Goal: Task Accomplishment & Management: Manage account settings

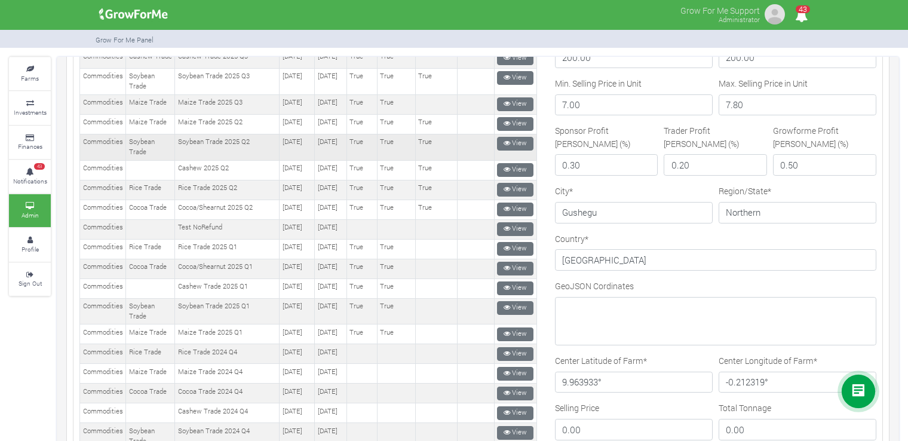
scroll to position [239, 0]
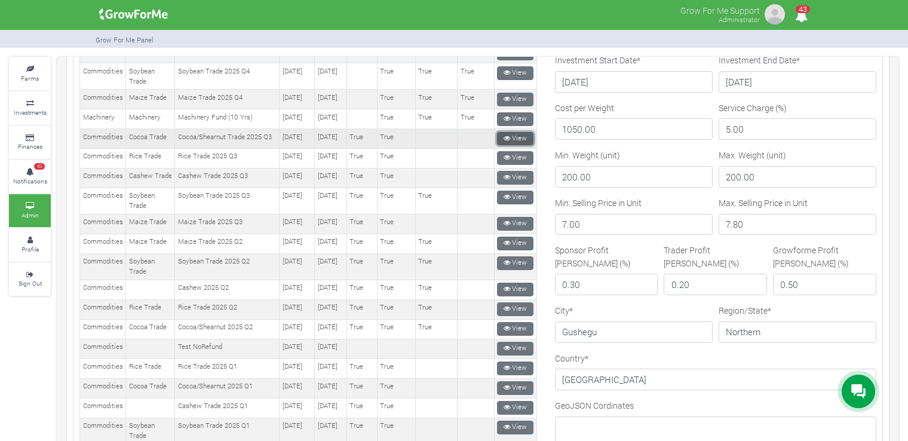
click at [511, 146] on link "View" at bounding box center [515, 139] width 36 height 14
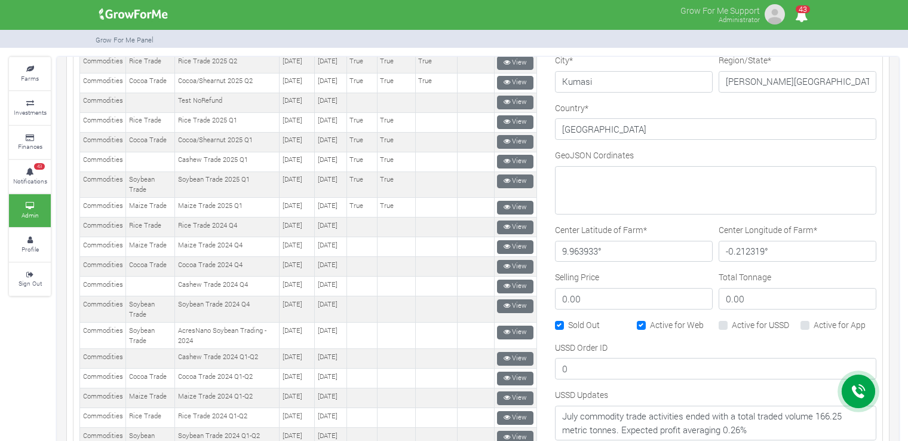
scroll to position [545, 0]
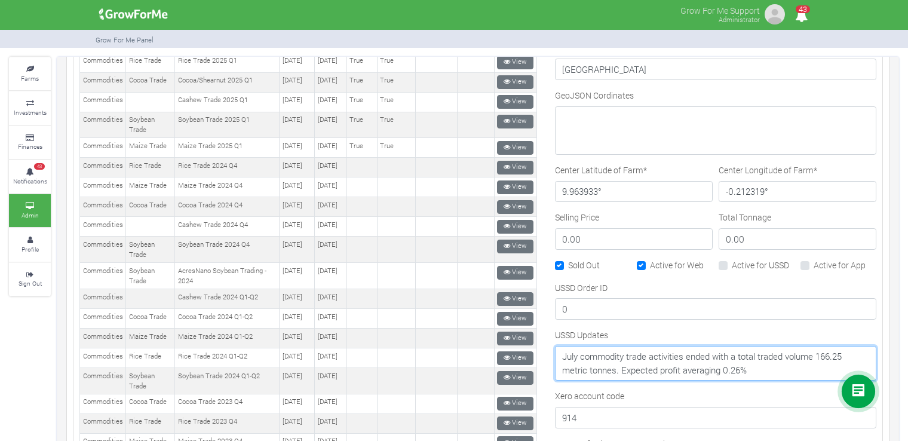
drag, startPoint x: 776, startPoint y: 363, endPoint x: 542, endPoint y: 350, distance: 234.5
click at [546, 350] on div "Category Name --------- Farms Commodities Real Estate Finance Equity Machinery …" at bounding box center [715, 162] width 339 height 1121
paste textarea "August commodity trade activities ended with a total traded volume of 351.32 me…"
type textarea "August commodity trade activities ended with a total traded volume of 351.32 me…"
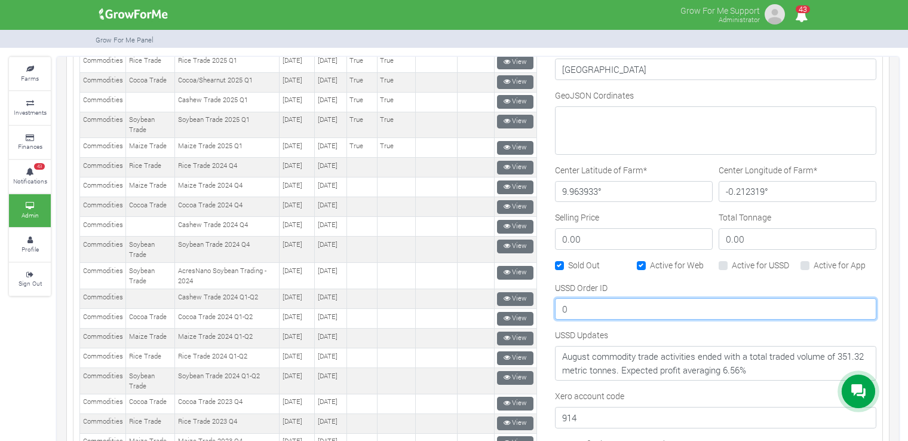
drag, startPoint x: 606, startPoint y: 299, endPoint x: 550, endPoint y: 302, distance: 56.2
click at [555, 302] on input "0" at bounding box center [715, 309] width 321 height 22
type input "2"
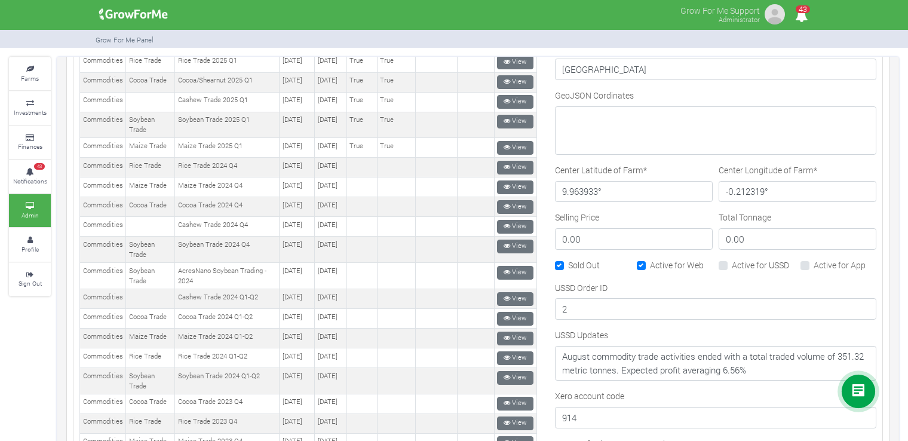
click at [734, 261] on label "Active for USSD" at bounding box center [760, 265] width 57 height 13
click at [734, 261] on input "Active for USSD" at bounding box center [736, 263] width 8 height 8
checkbox input "true"
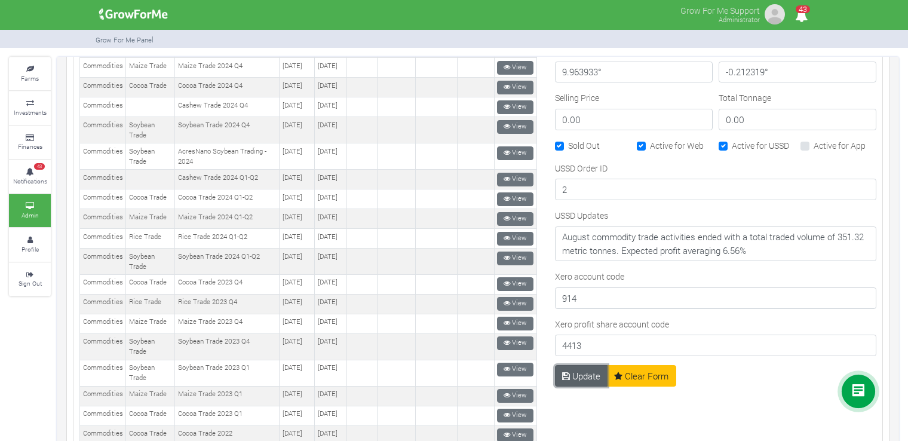
click at [577, 371] on button "Update" at bounding box center [581, 376] width 53 height 22
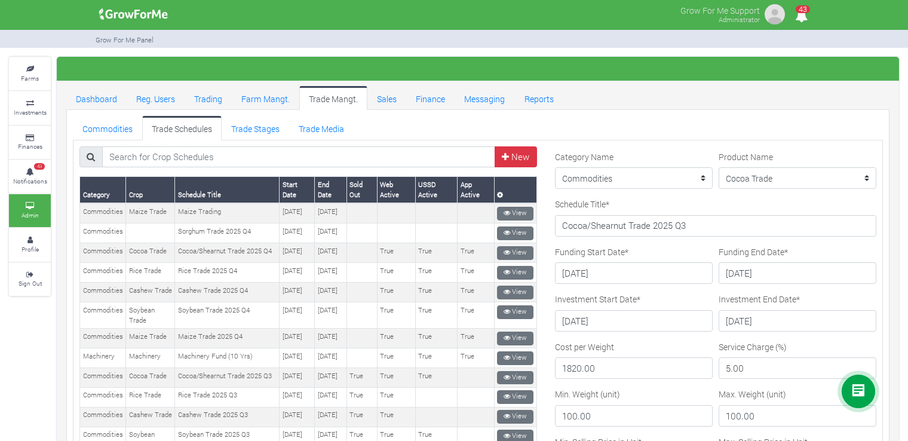
scroll to position [239, 0]
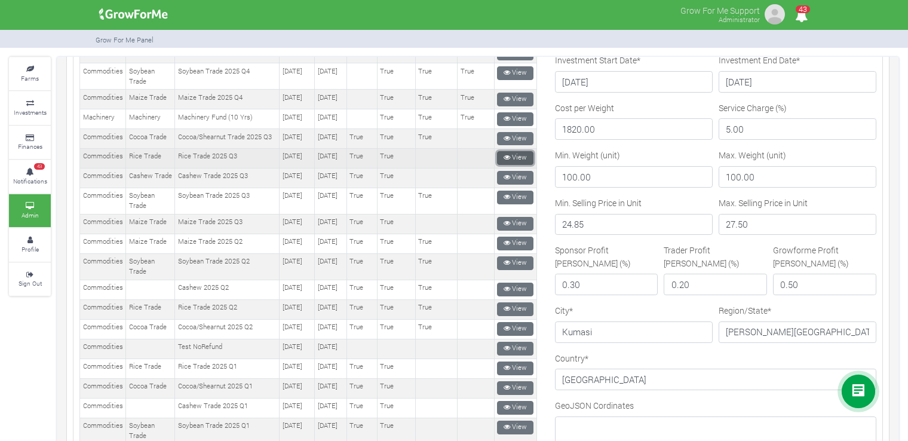
click at [512, 165] on link "View" at bounding box center [515, 158] width 36 height 14
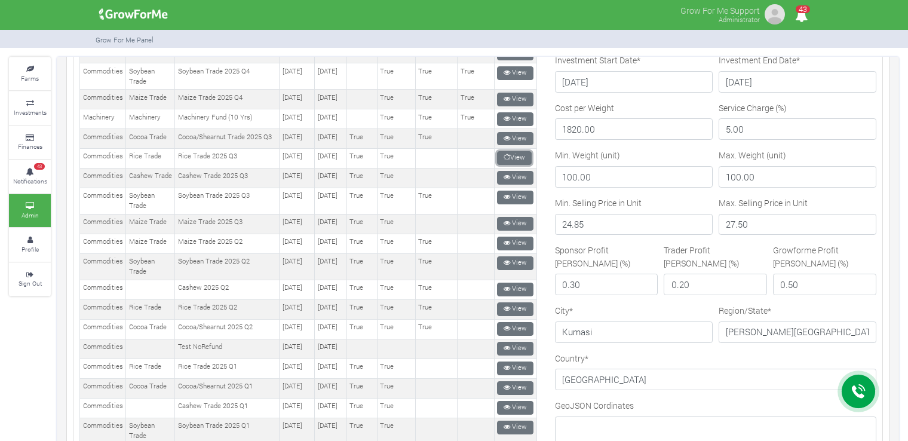
scroll to position [418, 0]
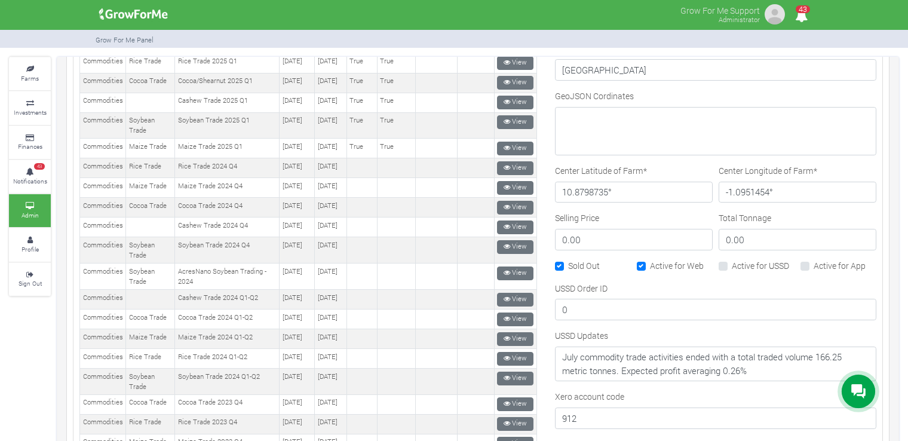
scroll to position [604, 0]
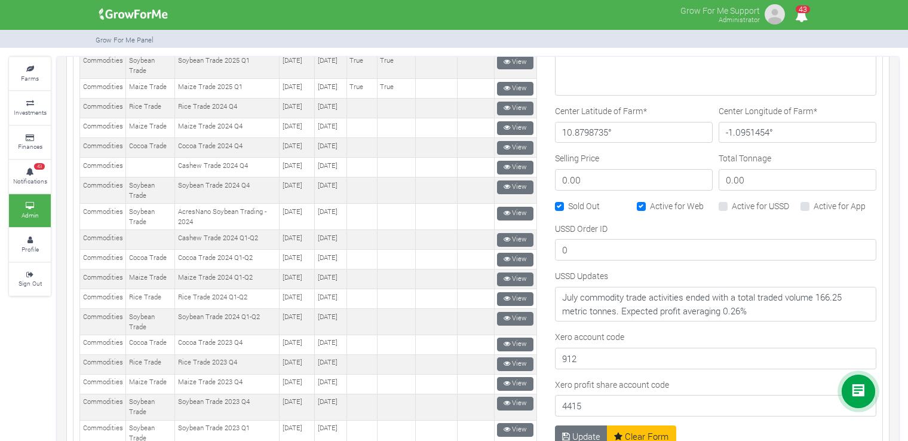
click at [724, 200] on div "Active for USSD" at bounding box center [757, 206] width 76 height 14
click at [732, 204] on label "Active for USSD" at bounding box center [760, 205] width 57 height 13
click at [732, 204] on input "Active for USSD" at bounding box center [736, 203] width 8 height 8
checkbox input "true"
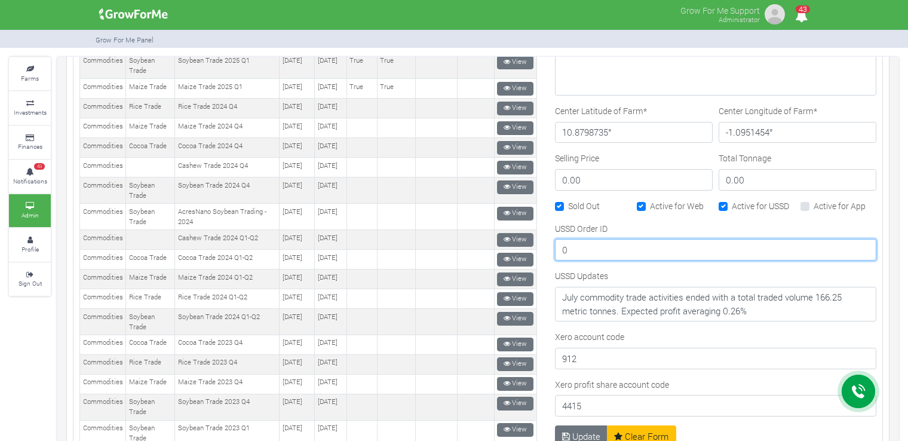
drag, startPoint x: 621, startPoint y: 244, endPoint x: 552, endPoint y: 244, distance: 69.3
click at [555, 244] on input "0" at bounding box center [715, 250] width 321 height 22
type input "2"
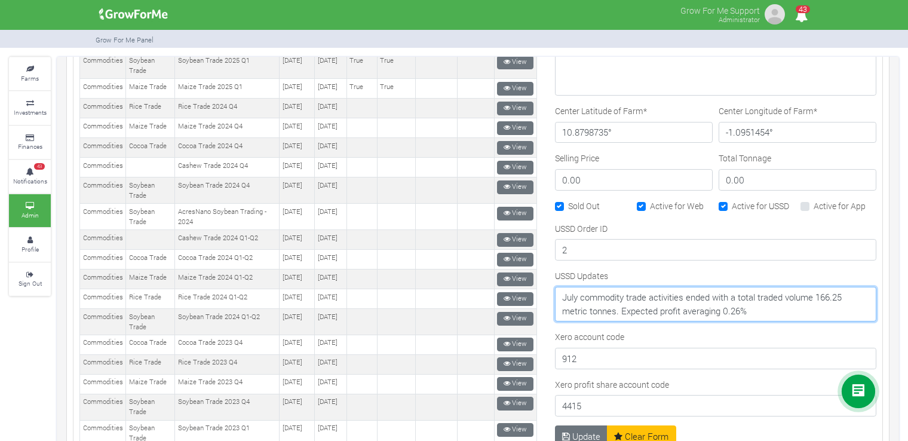
drag, startPoint x: 754, startPoint y: 304, endPoint x: 552, endPoint y: 283, distance: 203.0
click at [555, 287] on textarea "July commodity trade activities ended with a total traded volume 166.25 metric …" at bounding box center [715, 304] width 321 height 35
paste textarea "August commodity trade activities ended with a total traded volume of 351.32 me…"
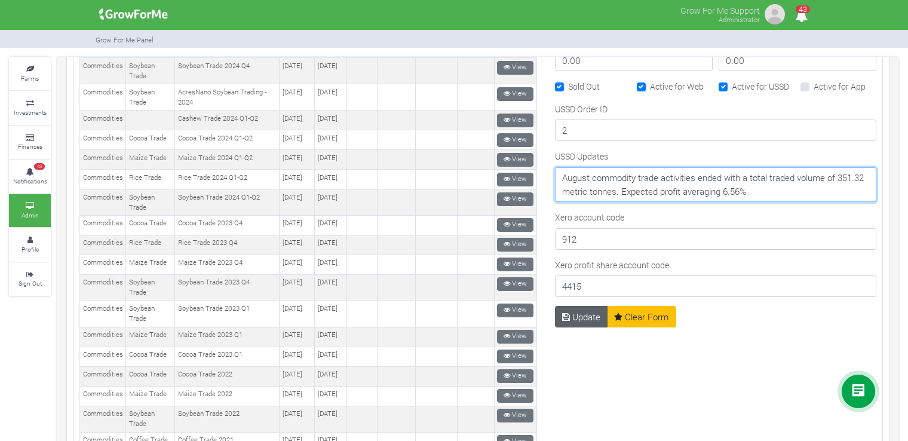
type textarea "August commodity trade activities ended with a total traded volume of 351.32 me…"
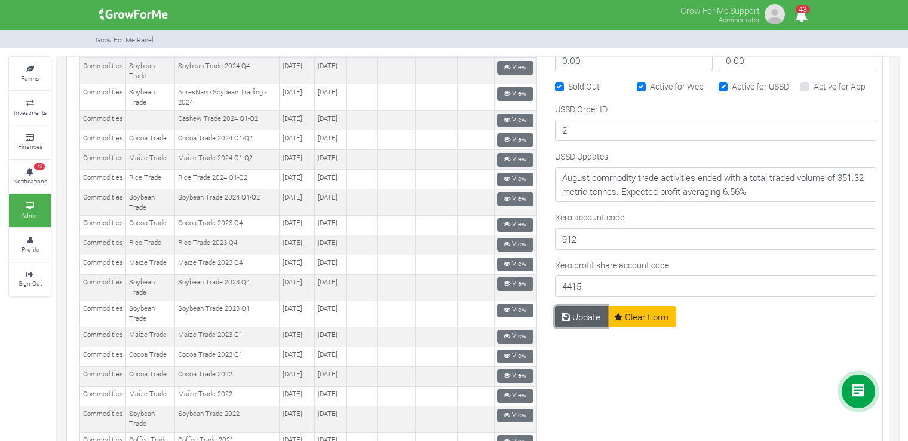
click at [566, 316] on button "Update" at bounding box center [581, 317] width 53 height 22
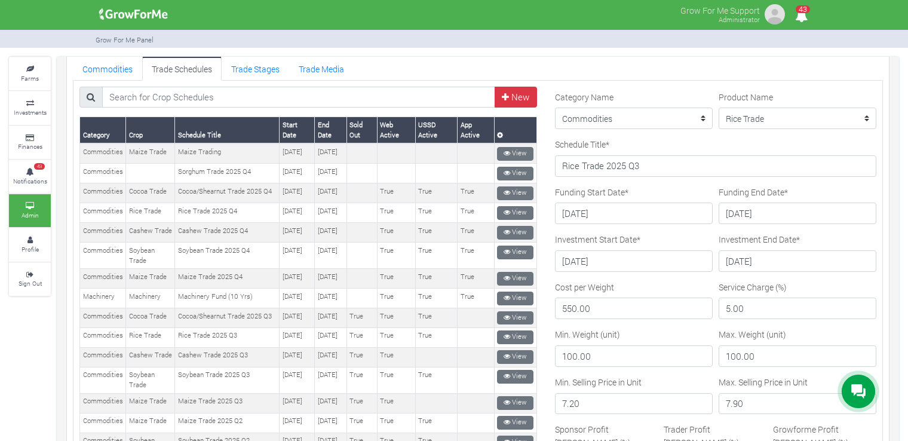
scroll to position [179, 0]
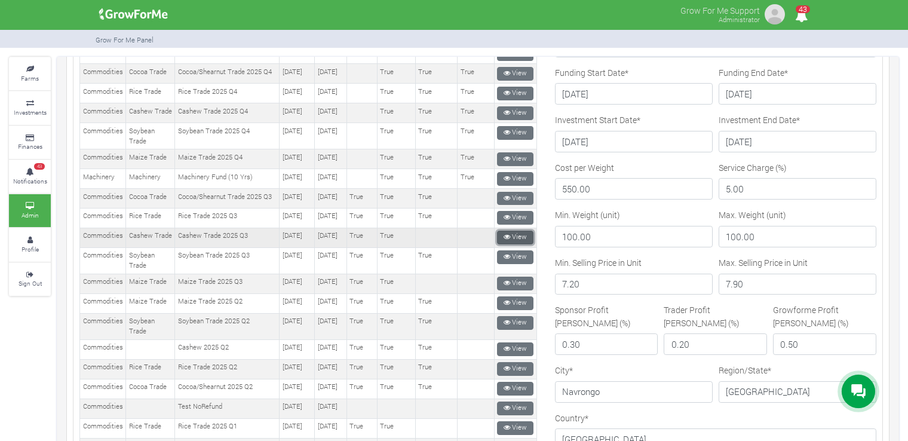
click at [513, 244] on link "View" at bounding box center [515, 238] width 36 height 14
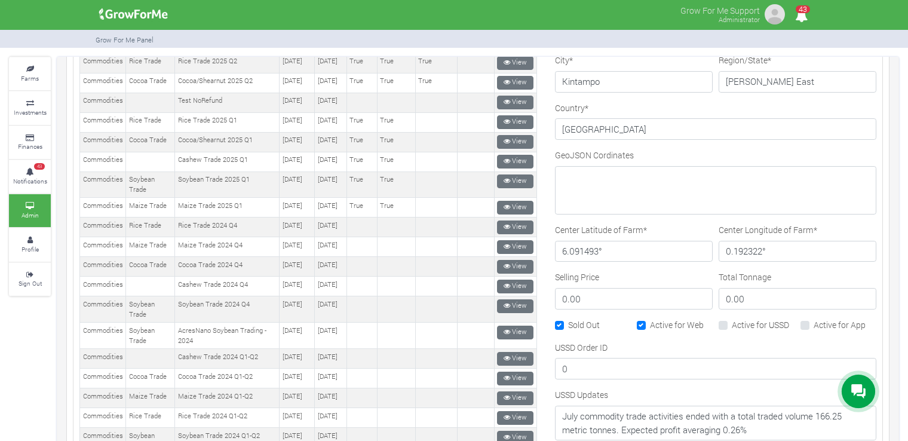
scroll to position [604, 0]
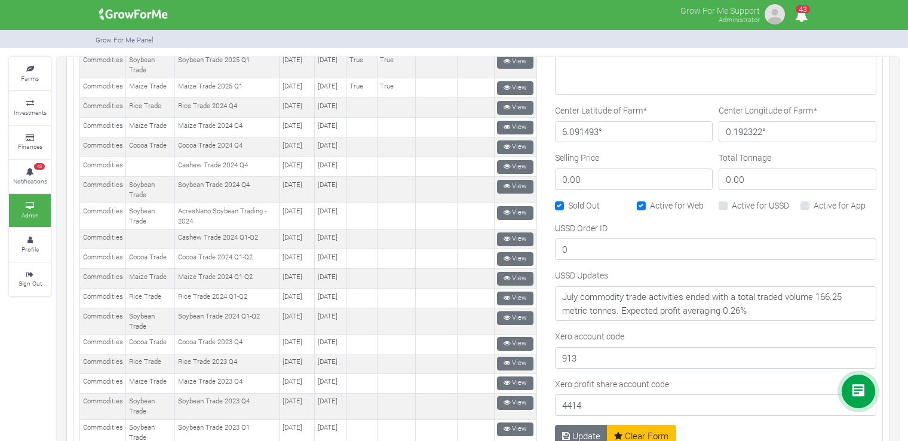
click at [720, 199] on div "Active for USSD" at bounding box center [757, 206] width 76 height 14
click at [719, 199] on div "Active for USSD" at bounding box center [757, 206] width 76 height 14
click at [722, 199] on div "Active for USSD" at bounding box center [757, 206] width 76 height 14
click at [732, 199] on label "Active for USSD" at bounding box center [760, 205] width 57 height 13
click at [732, 199] on input "Active for USSD" at bounding box center [736, 203] width 8 height 8
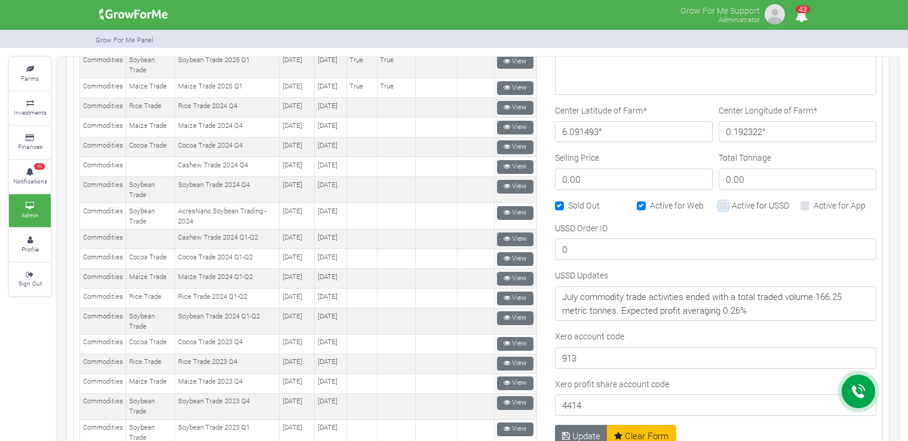
checkbox input "true"
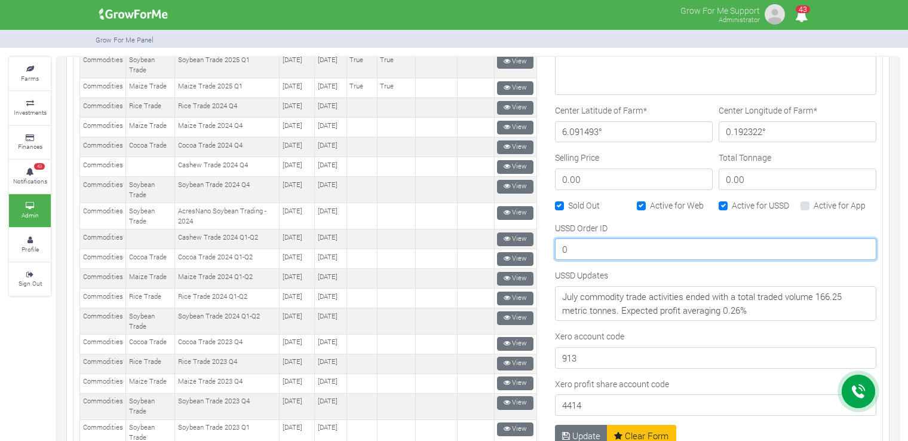
click at [604, 247] on input "0" at bounding box center [715, 249] width 321 height 22
type input "2"
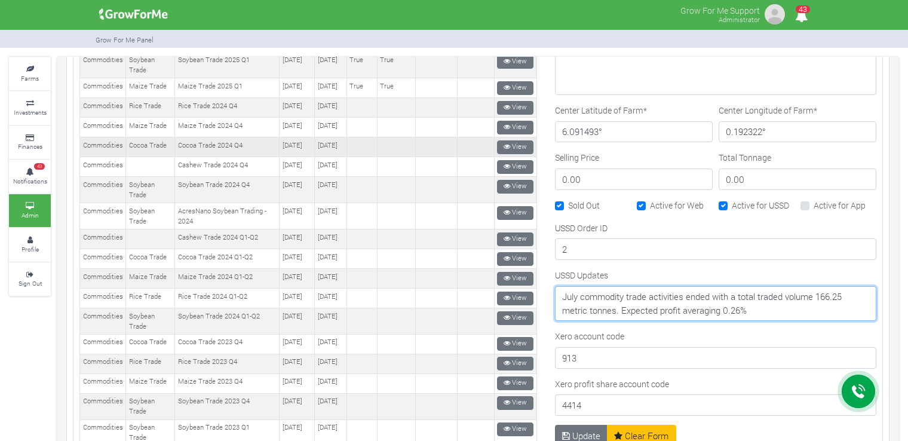
drag, startPoint x: 757, startPoint y: 311, endPoint x: 529, endPoint y: 290, distance: 229.1
click at [529, 290] on div "New" at bounding box center [477, 107] width 815 height 1130
paste textarea "August commodity trade activities ended with a total traded volume of 351.32 me…"
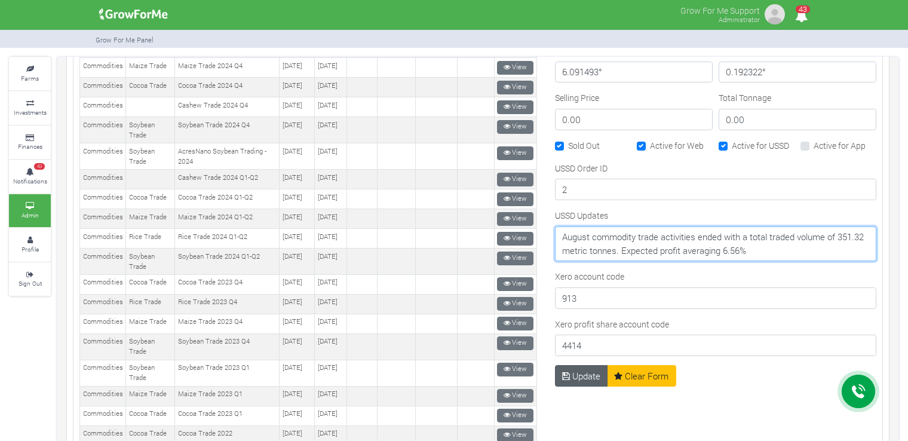
type textarea "August commodity trade activities ended with a total traded volume of 351.32 me…"
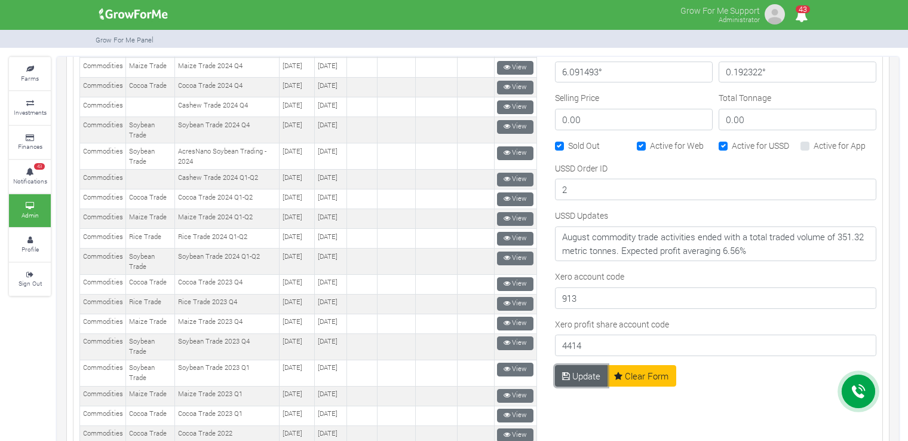
click at [573, 369] on button "Update" at bounding box center [581, 376] width 53 height 22
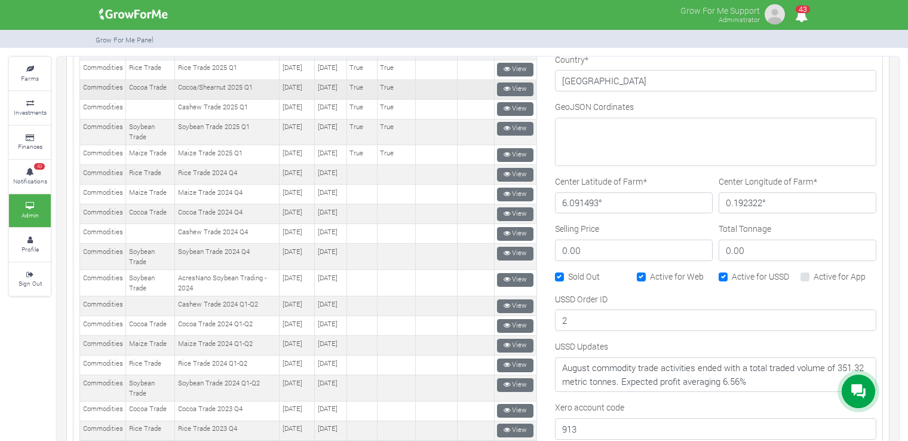
scroll to position [358, 0]
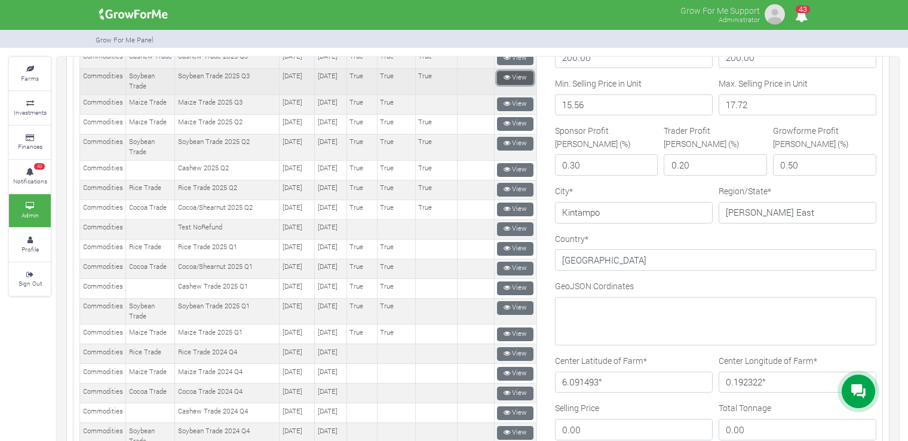
click at [516, 85] on link "View" at bounding box center [515, 78] width 36 height 14
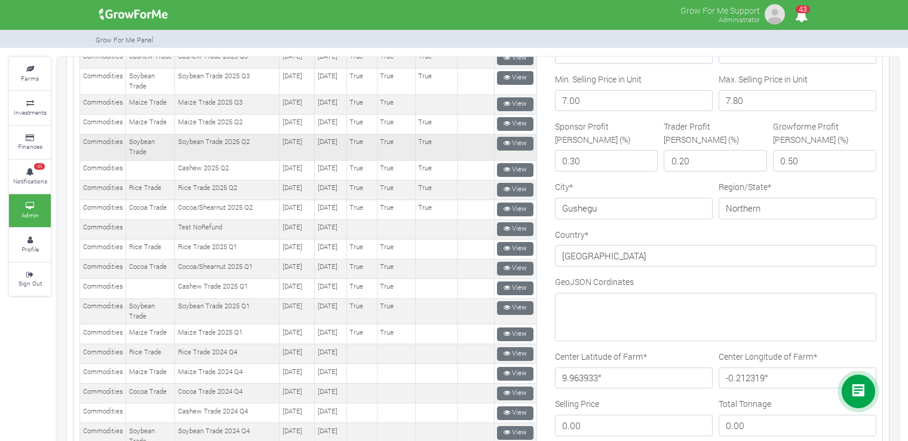
scroll to position [239, 0]
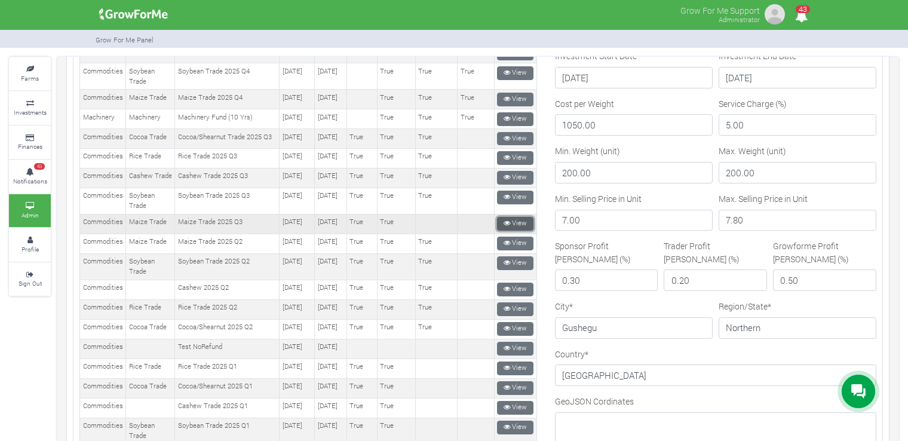
click at [514, 231] on link "View" at bounding box center [515, 224] width 36 height 14
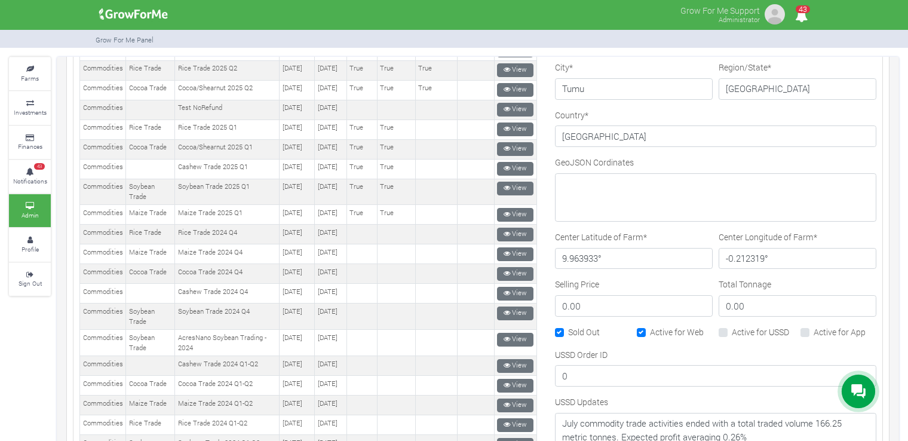
scroll to position [538, 0]
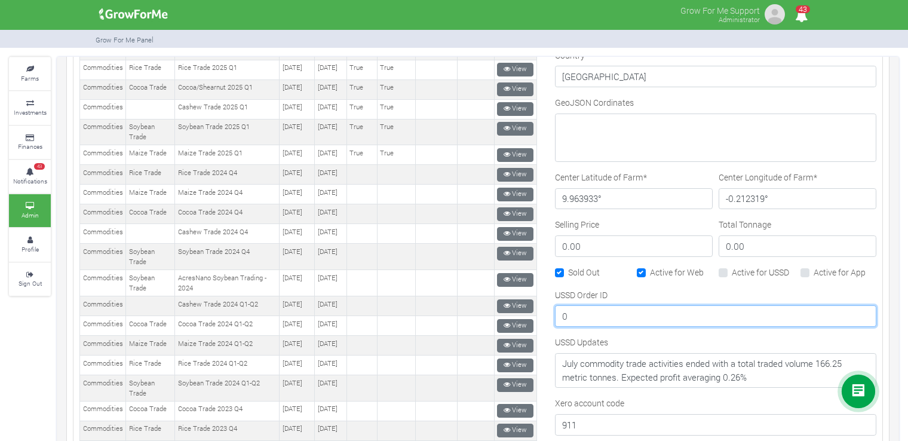
click at [630, 311] on input "0" at bounding box center [715, 316] width 321 height 22
type input "2"
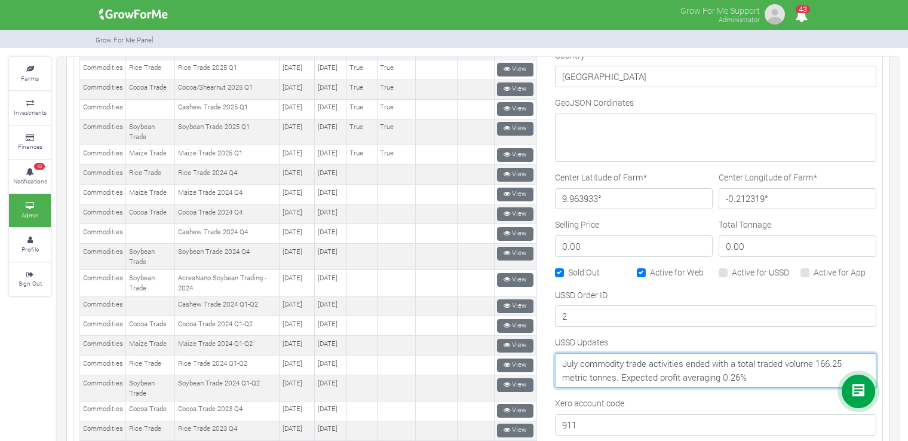
drag, startPoint x: 753, startPoint y: 374, endPoint x: 557, endPoint y: 365, distance: 196.1
click at [557, 365] on textarea "July commodity trade activities ended with a total traded volume 166.25 metric …" at bounding box center [715, 370] width 321 height 35
paste textarea "August commodity trade activities ended with a total traded volume of 351.32 me…"
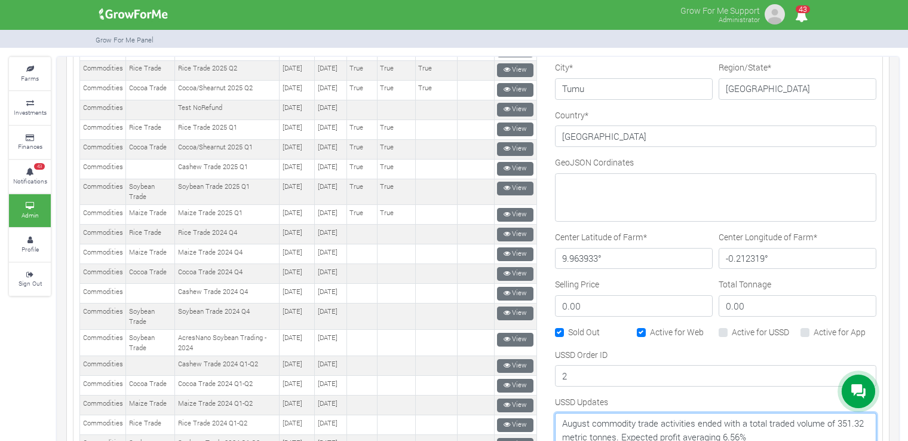
scroll to position [418, 0]
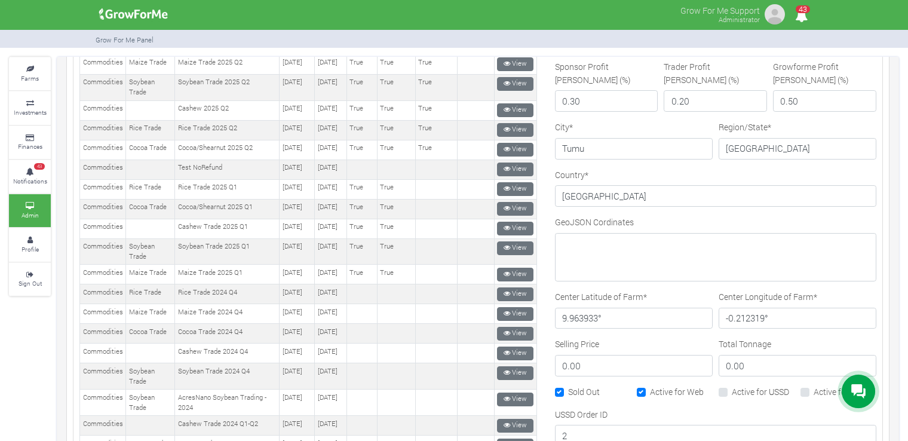
type textarea "August commodity trade activities ended with a total traded volume of 351.32 me…"
click at [722, 388] on div "Active for USSD" at bounding box center [757, 392] width 76 height 14
click at [732, 385] on label "Active for USSD" at bounding box center [760, 391] width 57 height 13
click at [732, 385] on input "Active for USSD" at bounding box center [736, 389] width 8 height 8
checkbox input "true"
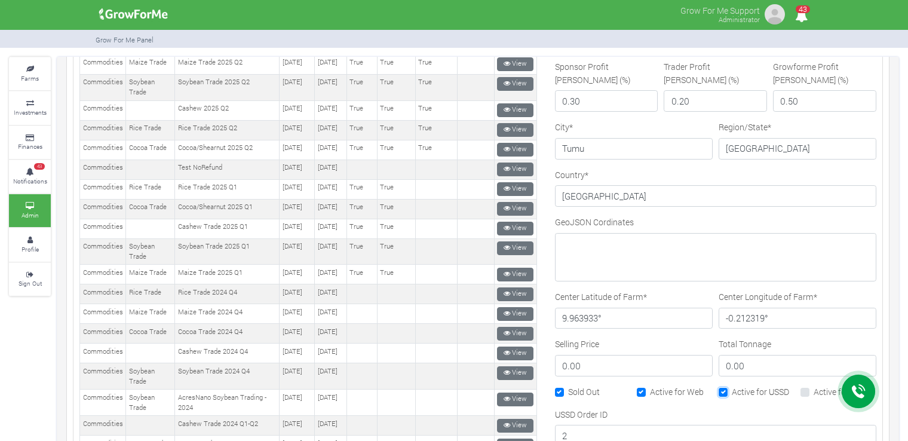
scroll to position [776, 0]
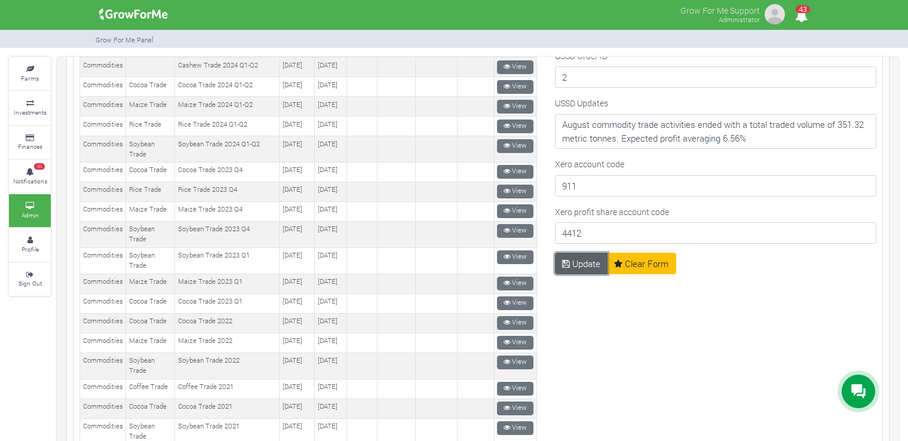
click at [569, 260] on button "Update" at bounding box center [581, 264] width 53 height 22
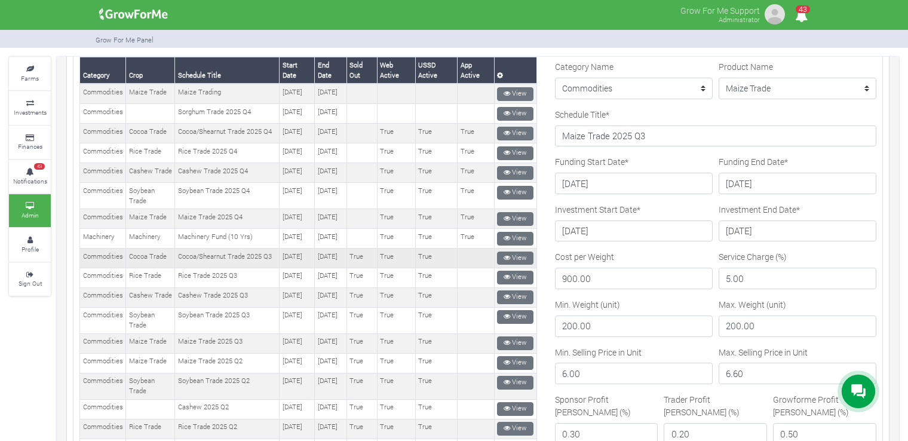
scroll to position [179, 0]
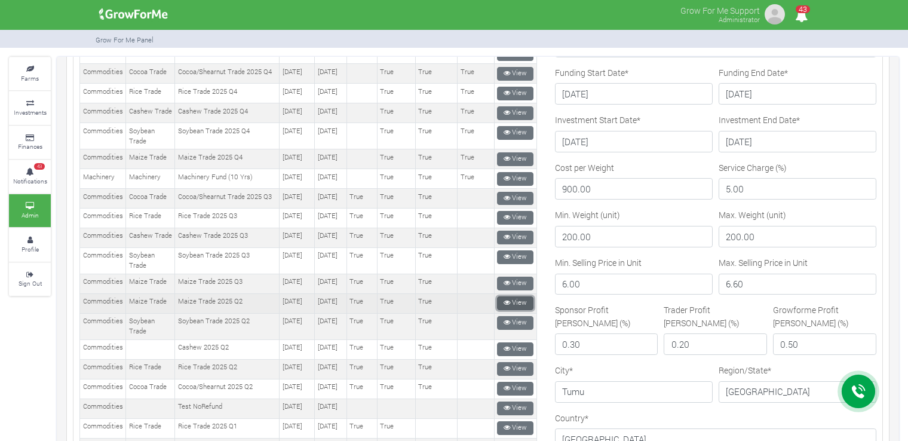
click at [504, 306] on icon at bounding box center [507, 302] width 7 height 7
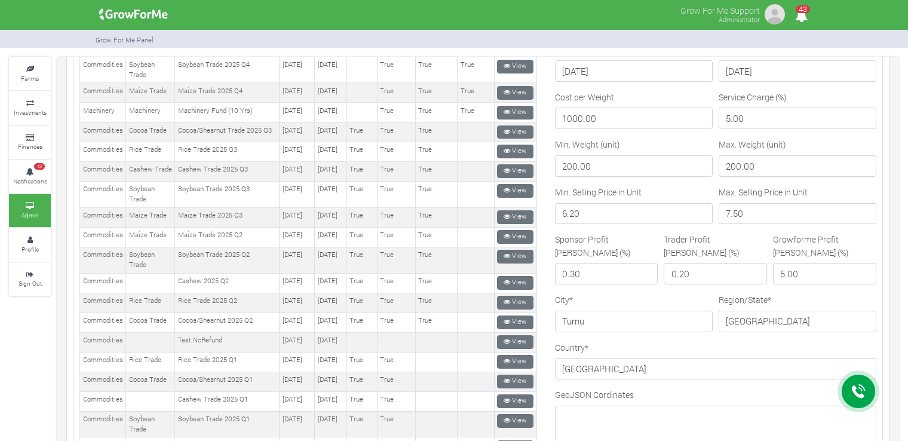
scroll to position [484, 0]
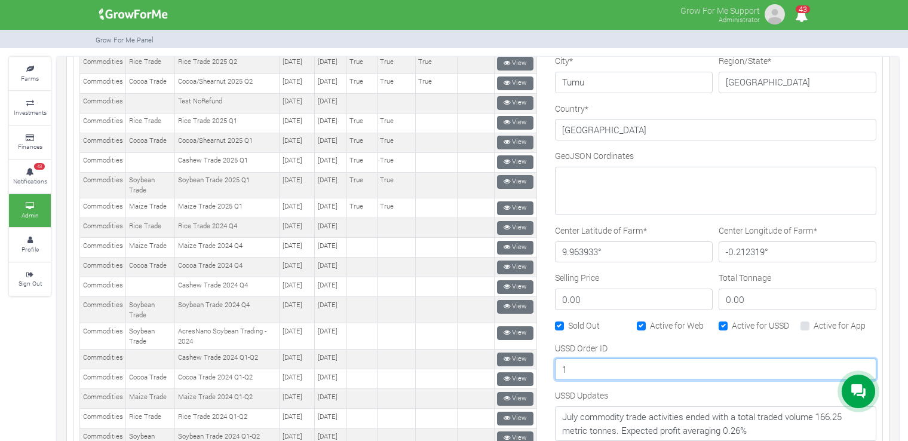
click at [604, 365] on input "1" at bounding box center [715, 369] width 321 height 22
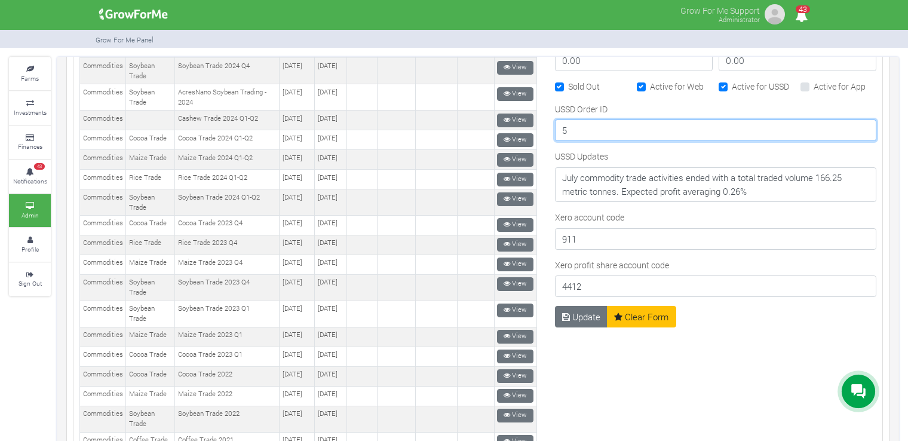
type input "5"
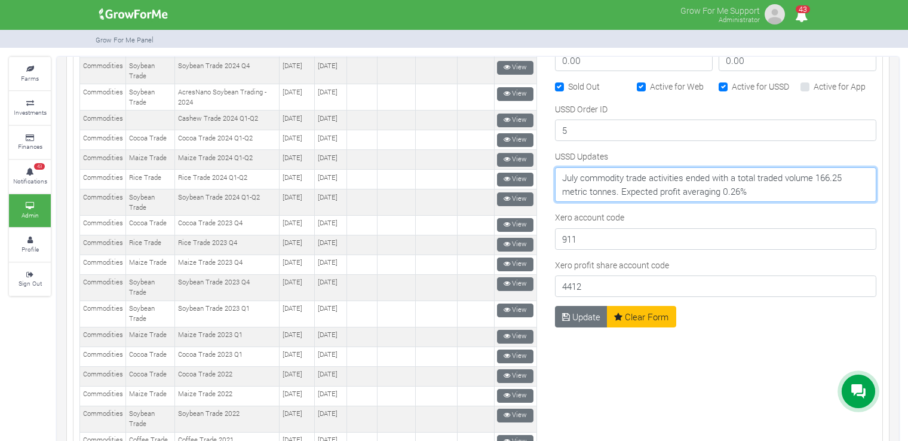
drag, startPoint x: 756, startPoint y: 187, endPoint x: 554, endPoint y: 161, distance: 203.5
click at [555, 161] on div "USSD Updates July commodity trade activities ended with a total traded volume 1…" at bounding box center [715, 176] width 321 height 52
paste textarea "August commodity trade activities ended with a total traded volume of 351.32 me…"
type textarea "August commodity trade activities ended with a total traded volume of 351.32 me…"
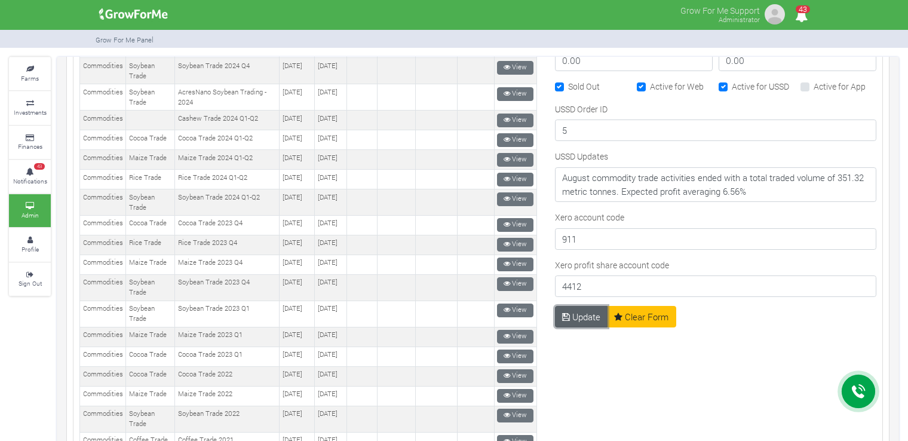
click at [587, 312] on button "Update" at bounding box center [581, 317] width 53 height 22
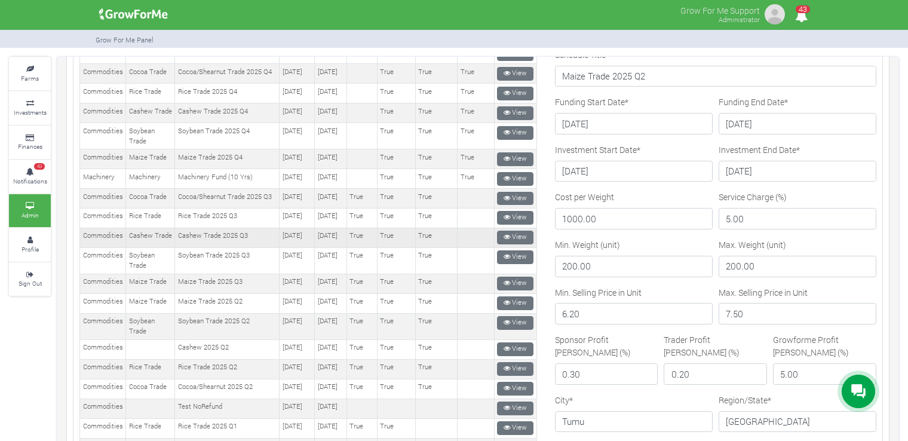
scroll to position [239, 0]
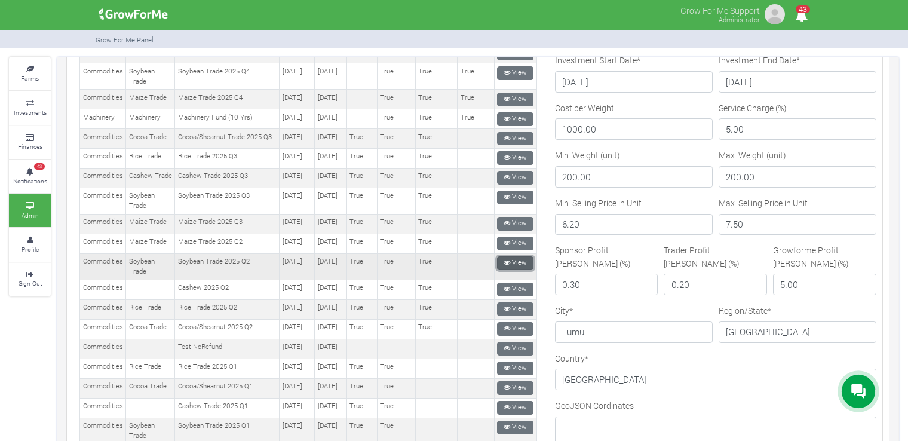
click at [506, 270] on link "View" at bounding box center [515, 263] width 36 height 14
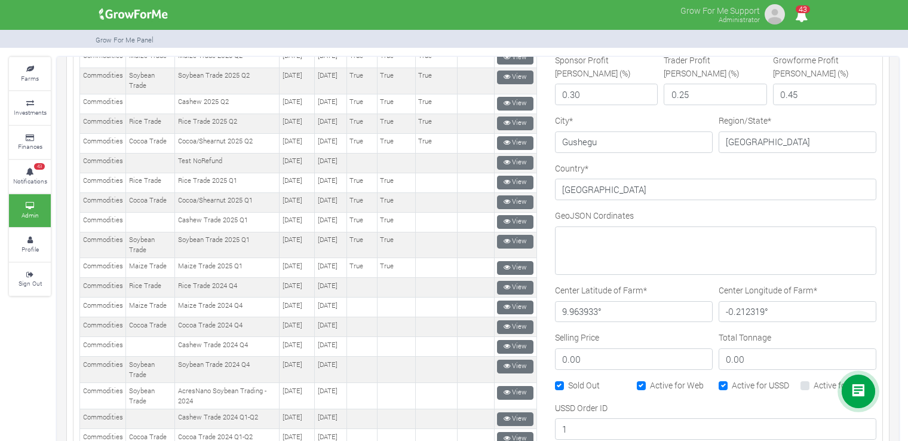
scroll to position [604, 0]
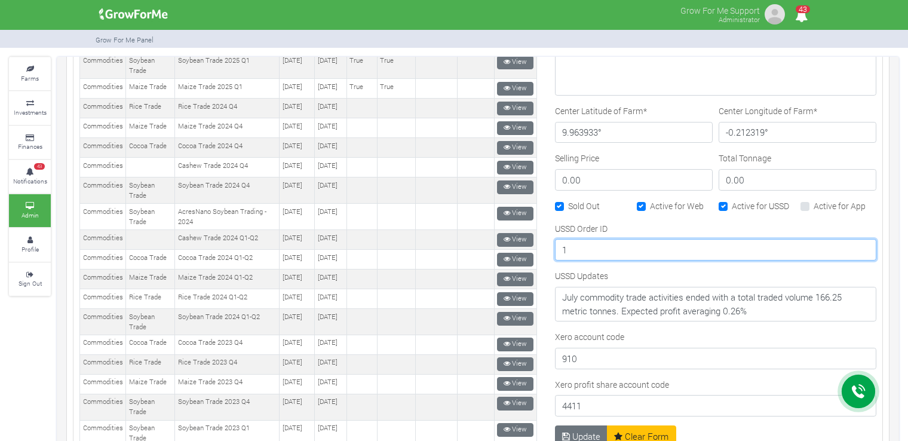
click at [615, 248] on input "1" at bounding box center [715, 250] width 321 height 22
type input "5"
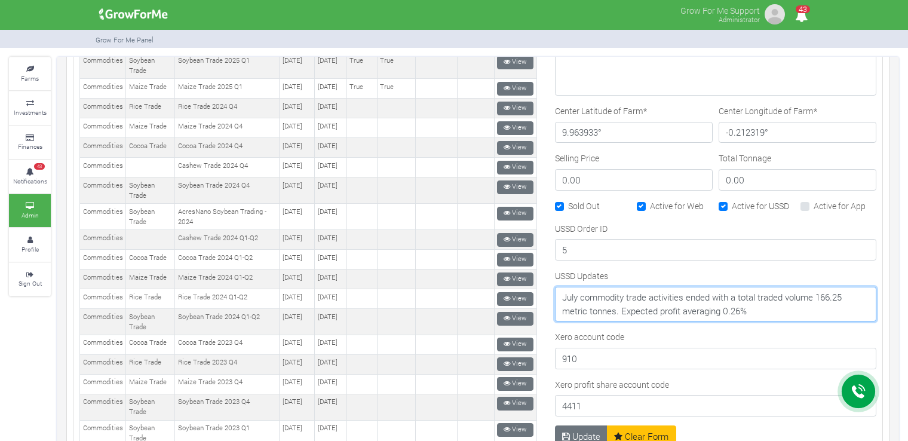
drag, startPoint x: 761, startPoint y: 302, endPoint x: 553, endPoint y: 287, distance: 208.4
click at [555, 287] on textarea "July commodity trade activities ended with a total traded volume 166.25 metric …" at bounding box center [715, 304] width 321 height 35
paste textarea "August commodity trade activities ended with a total traded volume of 351.32 me…"
type textarea "August commodity trade activities ended with a total traded volume of 351.32 me…"
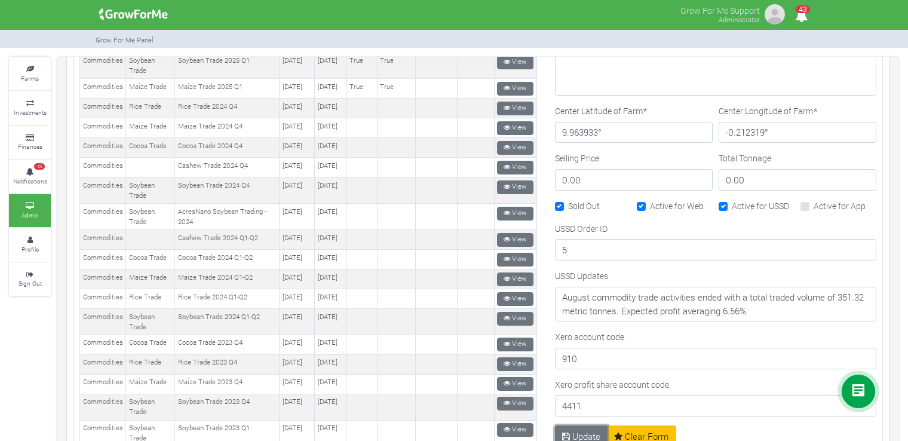
drag, startPoint x: 575, startPoint y: 425, endPoint x: 582, endPoint y: 425, distance: 6.6
click at [578, 425] on button "Update" at bounding box center [581, 436] width 53 height 22
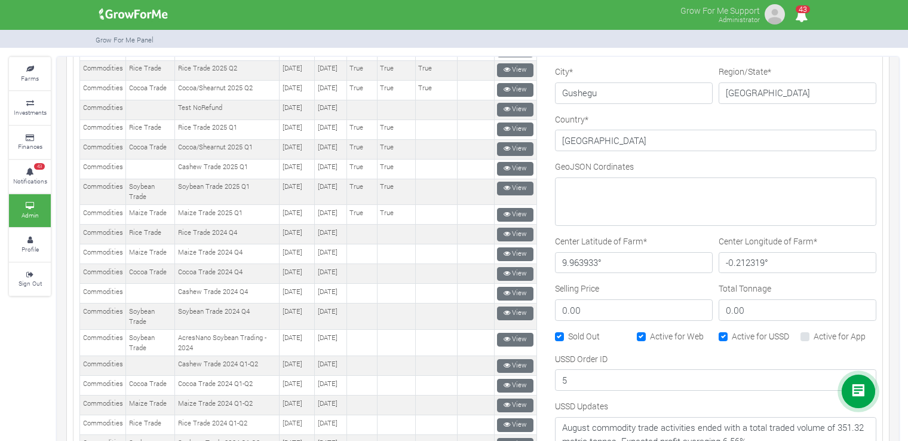
scroll to position [717, 0]
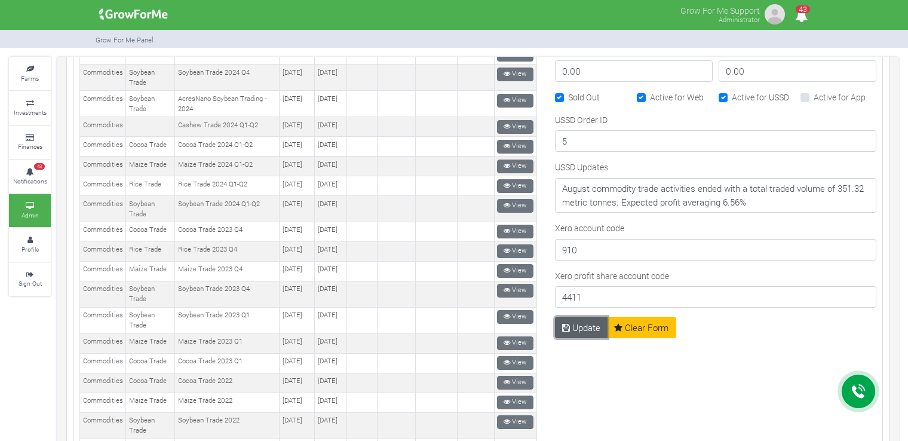
click at [588, 319] on button "Update" at bounding box center [581, 328] width 53 height 22
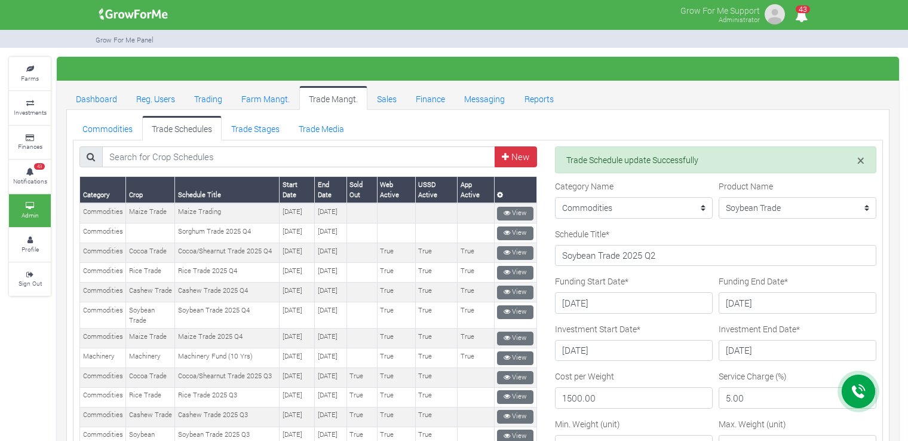
scroll to position [299, 0]
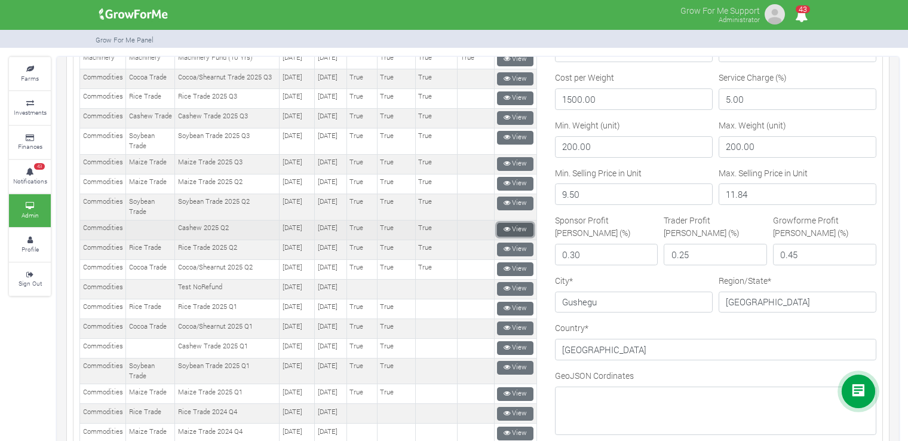
click at [515, 237] on link "View" at bounding box center [515, 230] width 36 height 14
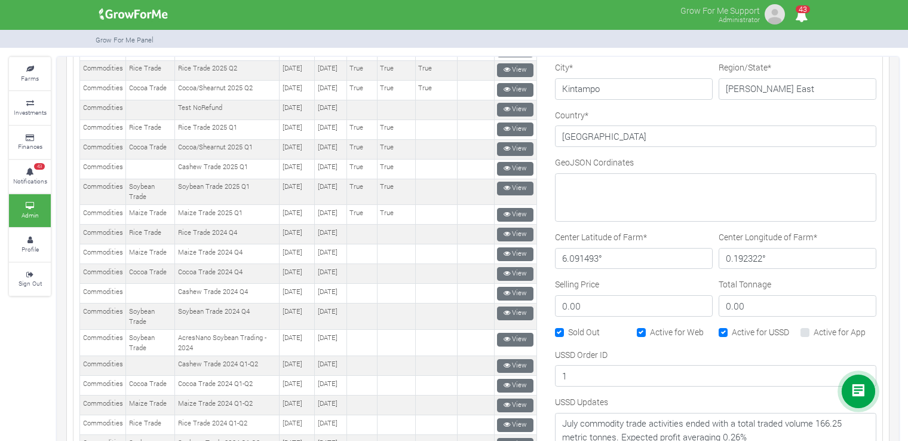
scroll to position [538, 0]
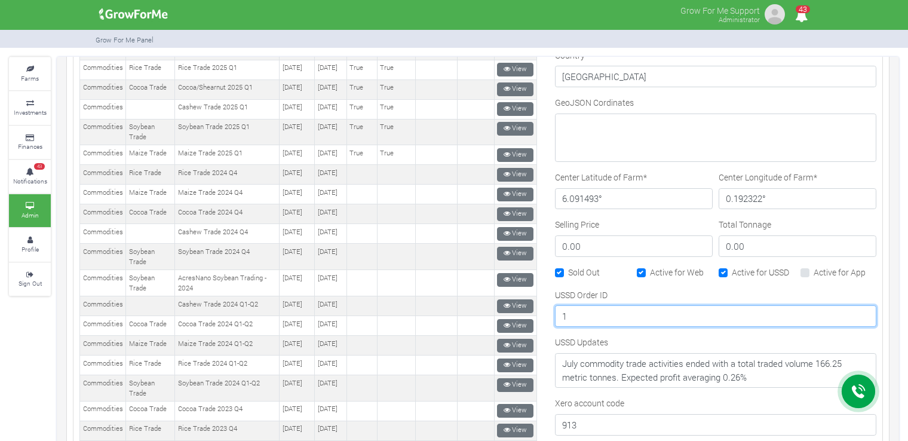
click at [590, 313] on input "1" at bounding box center [715, 316] width 321 height 22
type input "5"
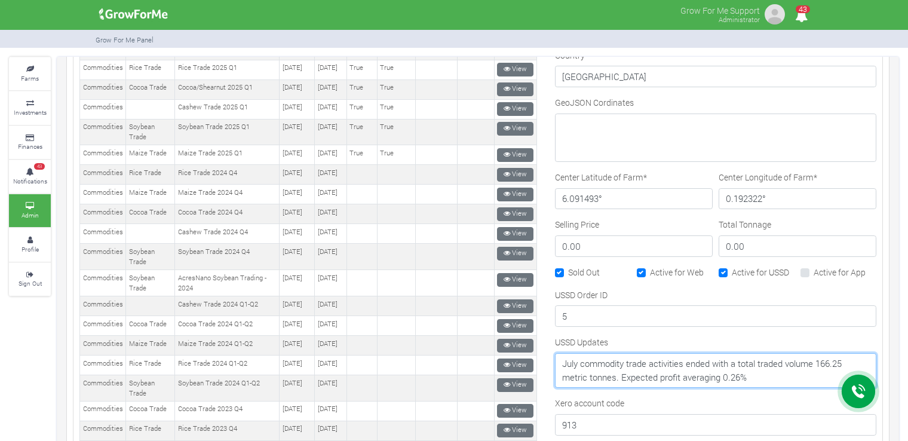
drag, startPoint x: 772, startPoint y: 379, endPoint x: 545, endPoint y: 351, distance: 228.6
click at [546, 351] on div "Category Name --------- Farms Commodities Real Estate Finance Equity Machinery …" at bounding box center [715, 169] width 339 height 1121
paste textarea "August commodity trade activities ended with a total traded volume of 351.32 me…"
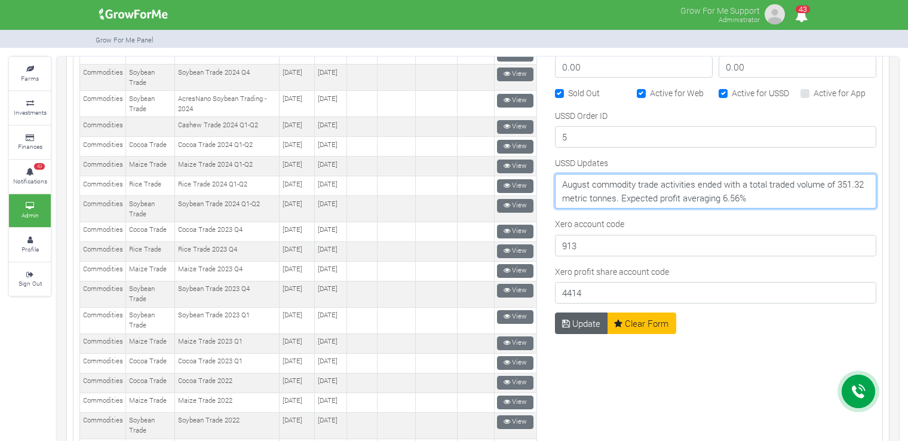
type textarea "August commodity trade activities ended with a total traded volume of 351.32 me…"
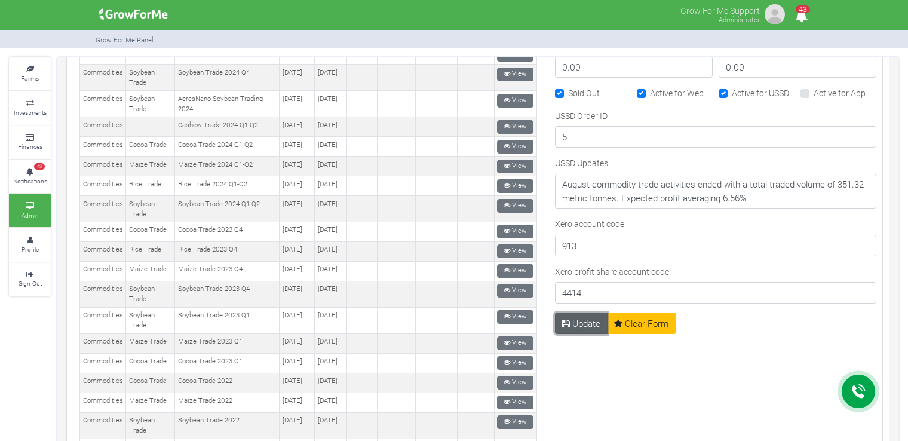
click at [581, 324] on button "Update" at bounding box center [581, 323] width 53 height 22
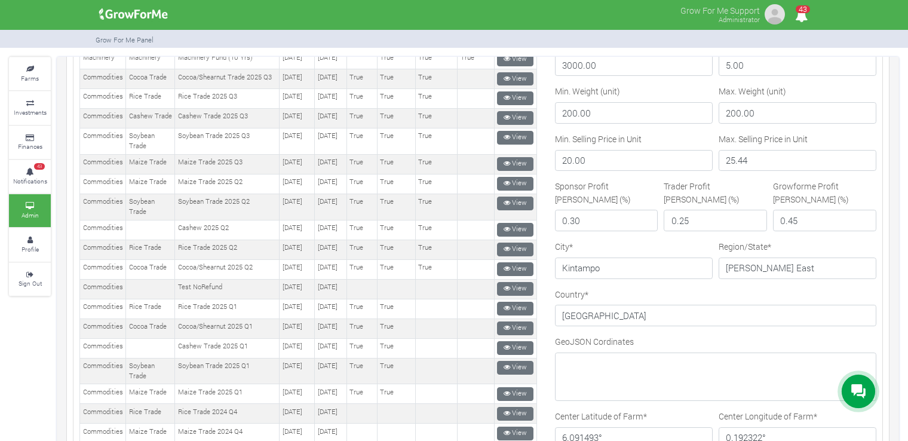
scroll to position [0, 0]
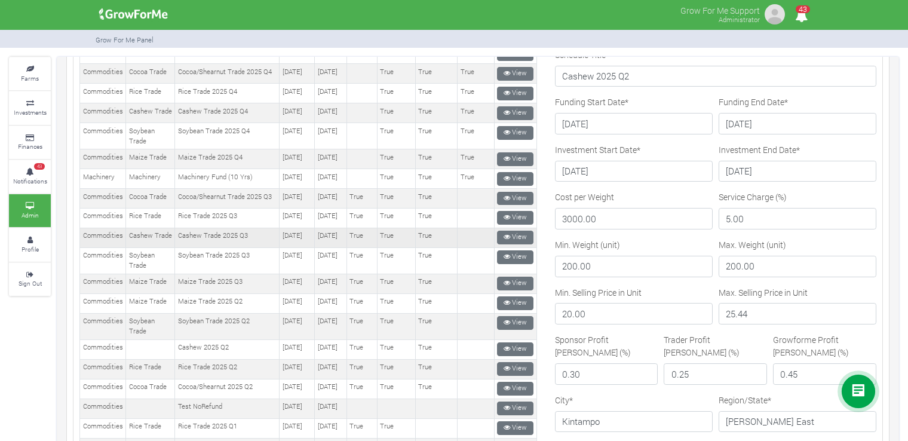
scroll to position [299, 0]
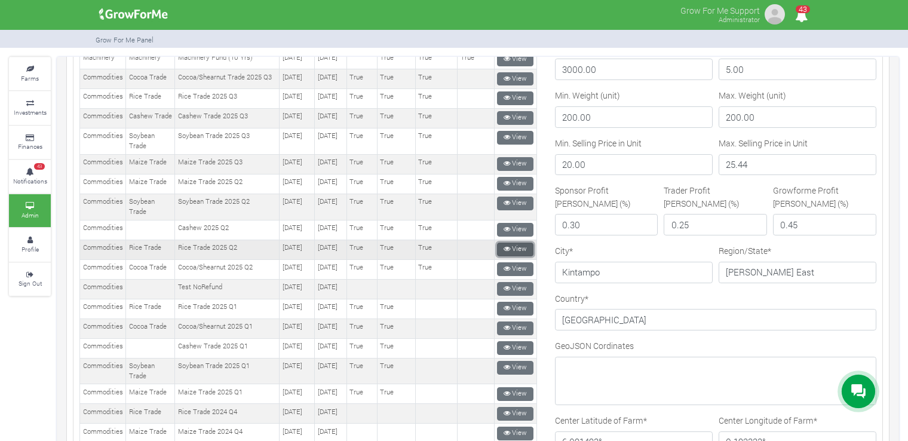
click at [506, 256] on link "View" at bounding box center [515, 249] width 36 height 14
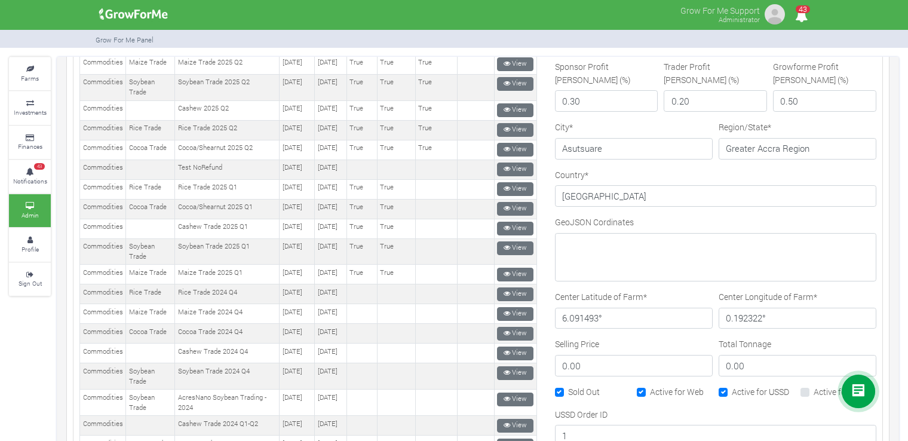
scroll to position [538, 0]
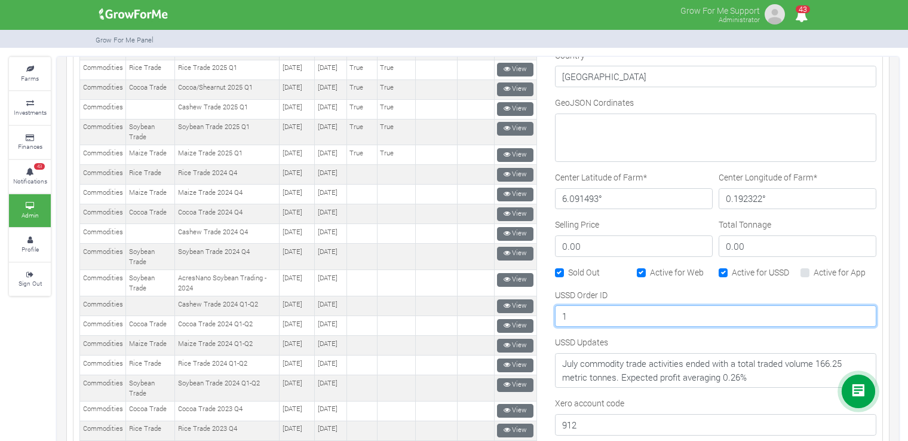
click at [597, 318] on input "1" at bounding box center [715, 316] width 321 height 22
type input "5"
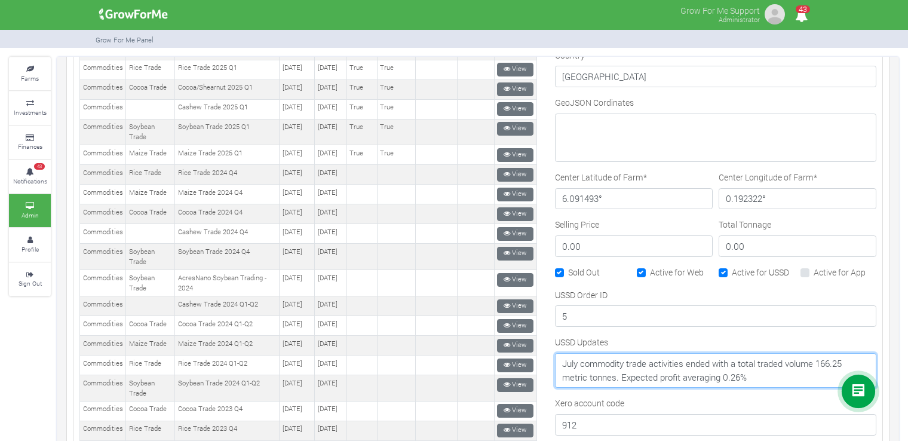
drag, startPoint x: 757, startPoint y: 366, endPoint x: 540, endPoint y: 355, distance: 217.7
click at [546, 355] on div "Category Name --------- Farms Commodities Real Estate Finance Equity Machinery …" at bounding box center [715, 169] width 339 height 1121
paste textarea "August commodity trade activities ended with a total traded volume of 351.32 me…"
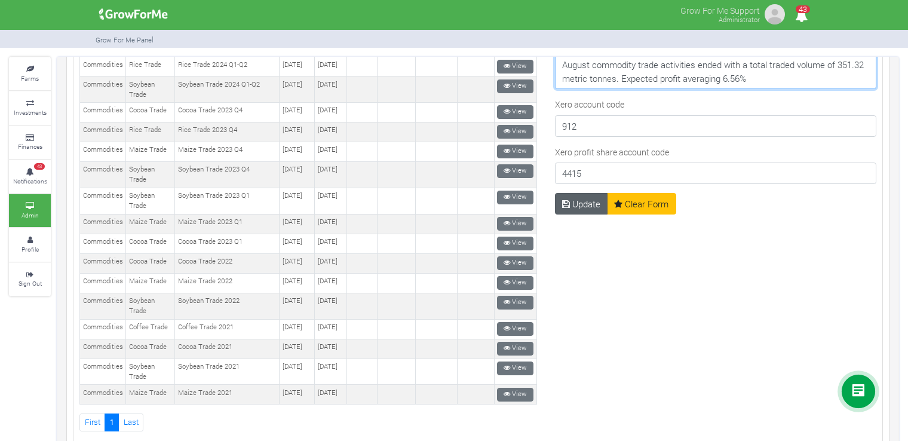
type textarea "August commodity trade activities ended with a total traded volume of 351.32 me…"
click at [572, 206] on button "Update" at bounding box center [581, 204] width 53 height 22
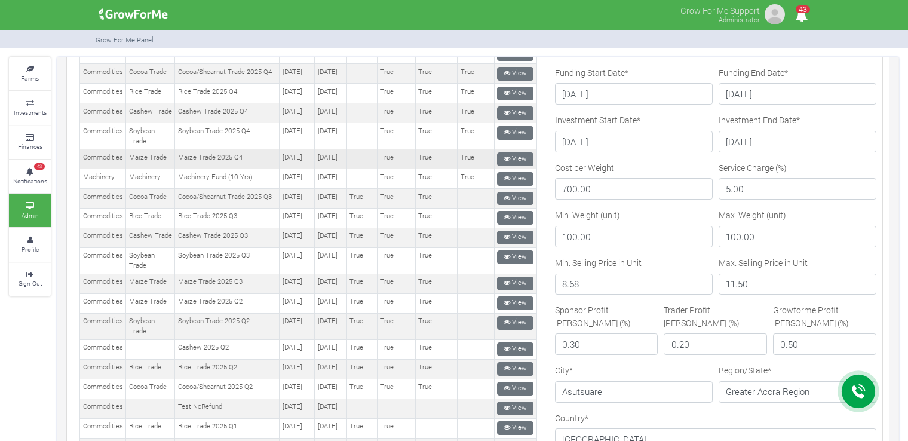
scroll to position [299, 0]
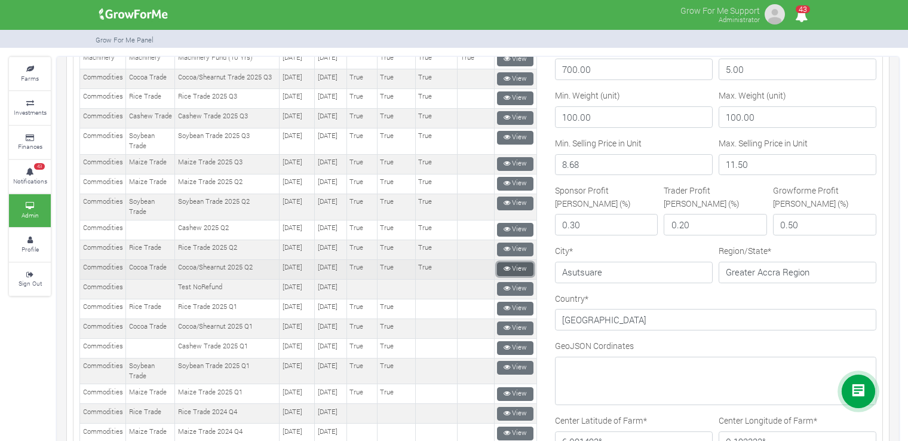
click at [498, 276] on link "View" at bounding box center [515, 269] width 36 height 14
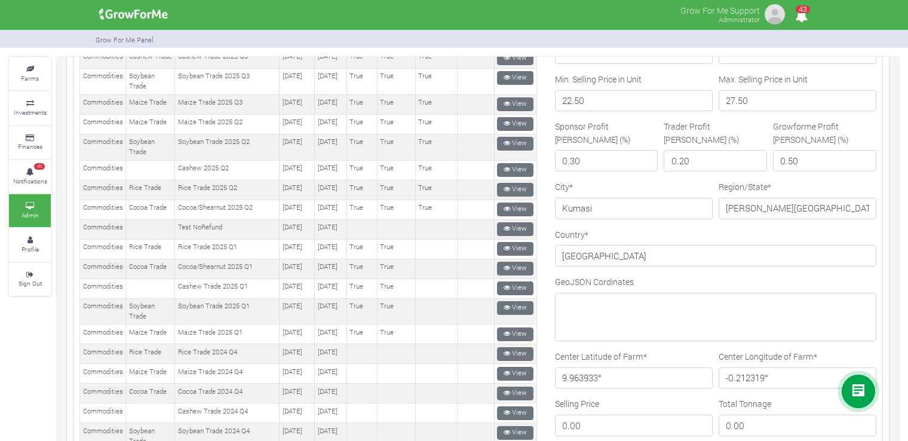
scroll to position [538, 0]
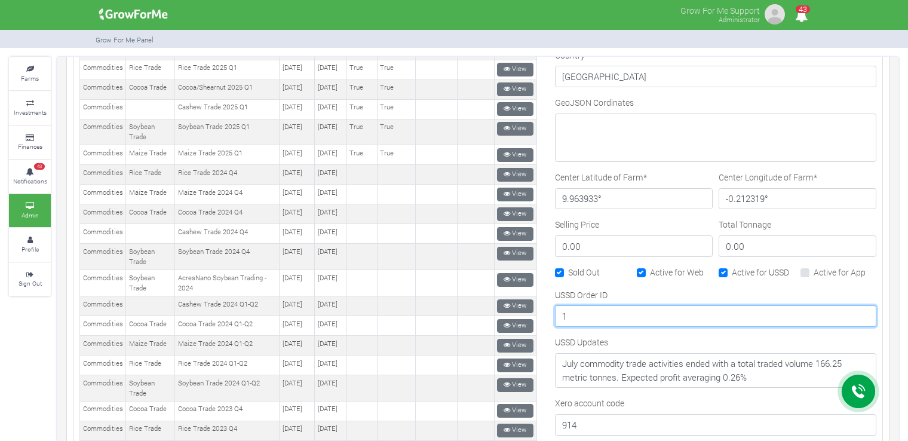
click at [674, 314] on input "1" at bounding box center [715, 316] width 321 height 22
type input "5"
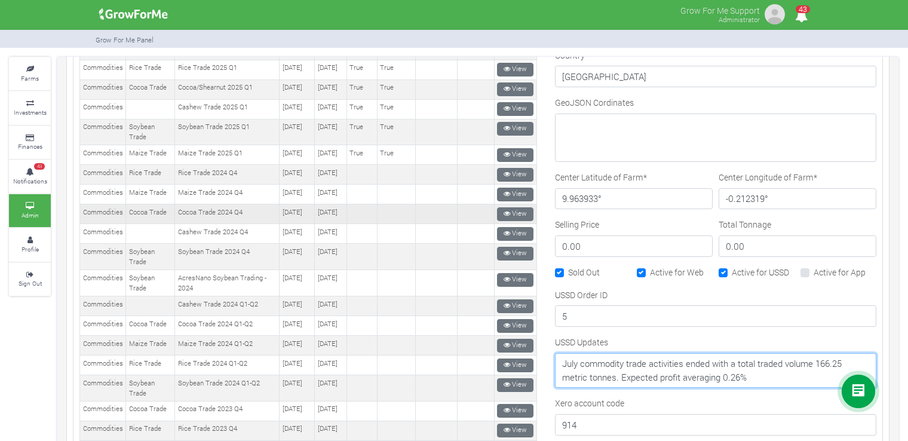
drag, startPoint x: 757, startPoint y: 376, endPoint x: 518, endPoint y: 362, distance: 239.3
click at [518, 362] on div "New" at bounding box center [477, 174] width 815 height 1130
paste textarea "August commodity trade activities ended with a total traded volume of 351.32 me…"
type textarea "August commodity trade activities ended with a total traded volume of 351.32 me…"
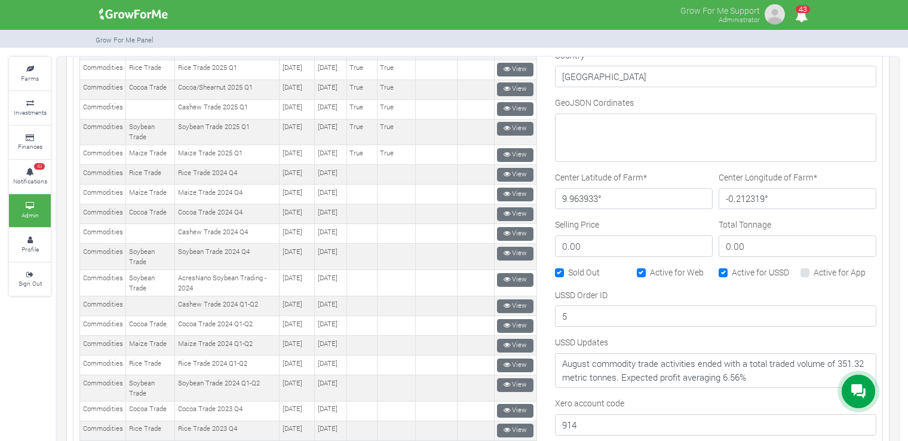
click at [842, 288] on div "USSD Order ID 5" at bounding box center [715, 307] width 321 height 39
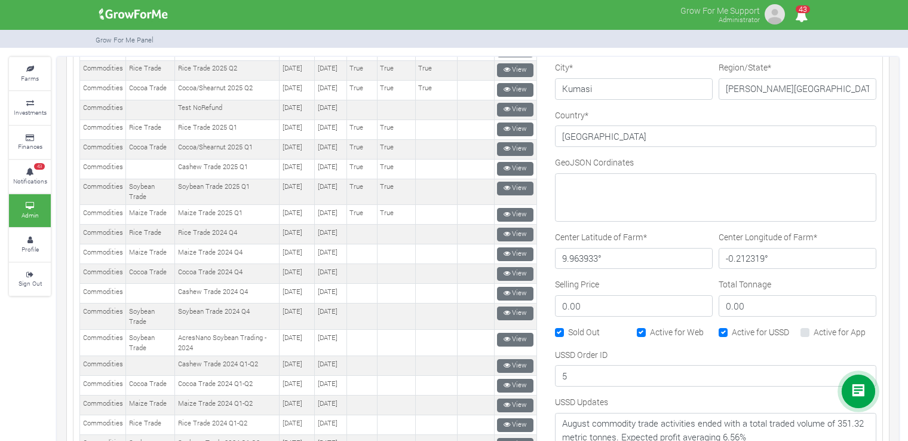
scroll to position [776, 0]
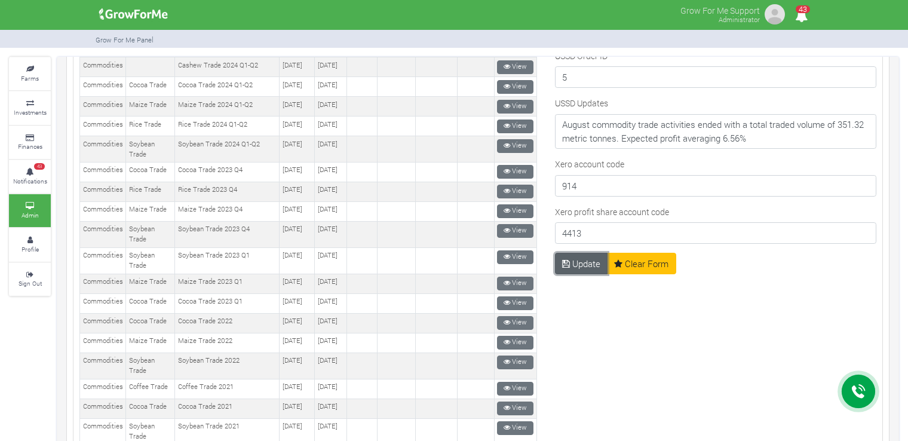
click at [581, 263] on button "Update" at bounding box center [581, 264] width 53 height 22
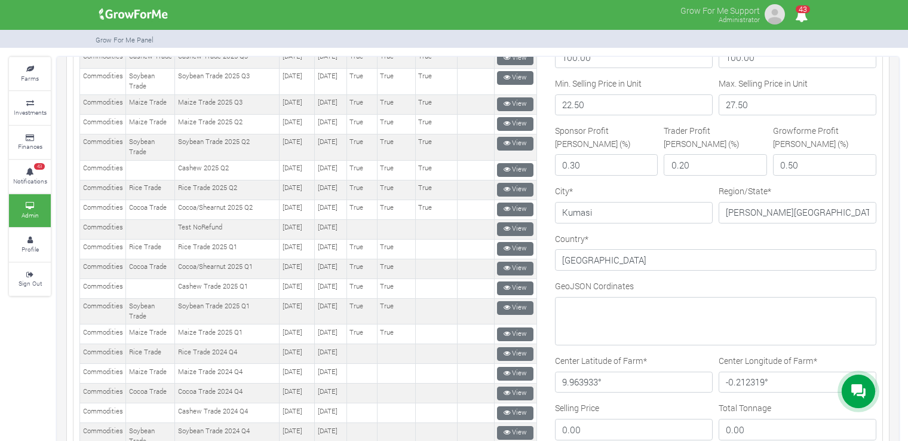
scroll to position [657, 0]
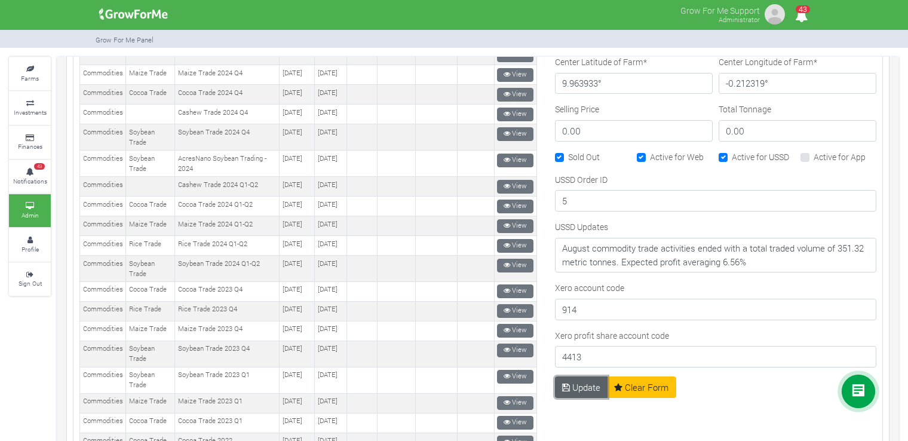
click at [573, 380] on button "Update" at bounding box center [581, 387] width 53 height 22
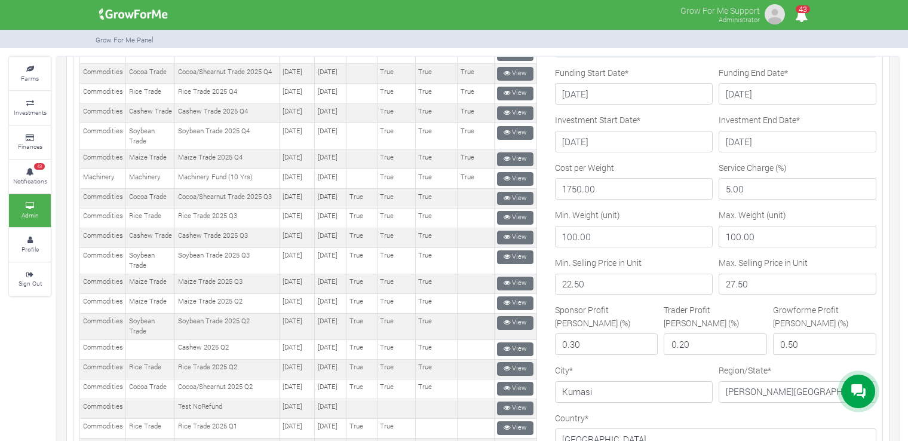
scroll to position [0, 0]
